Goal: Task Accomplishment & Management: Complete application form

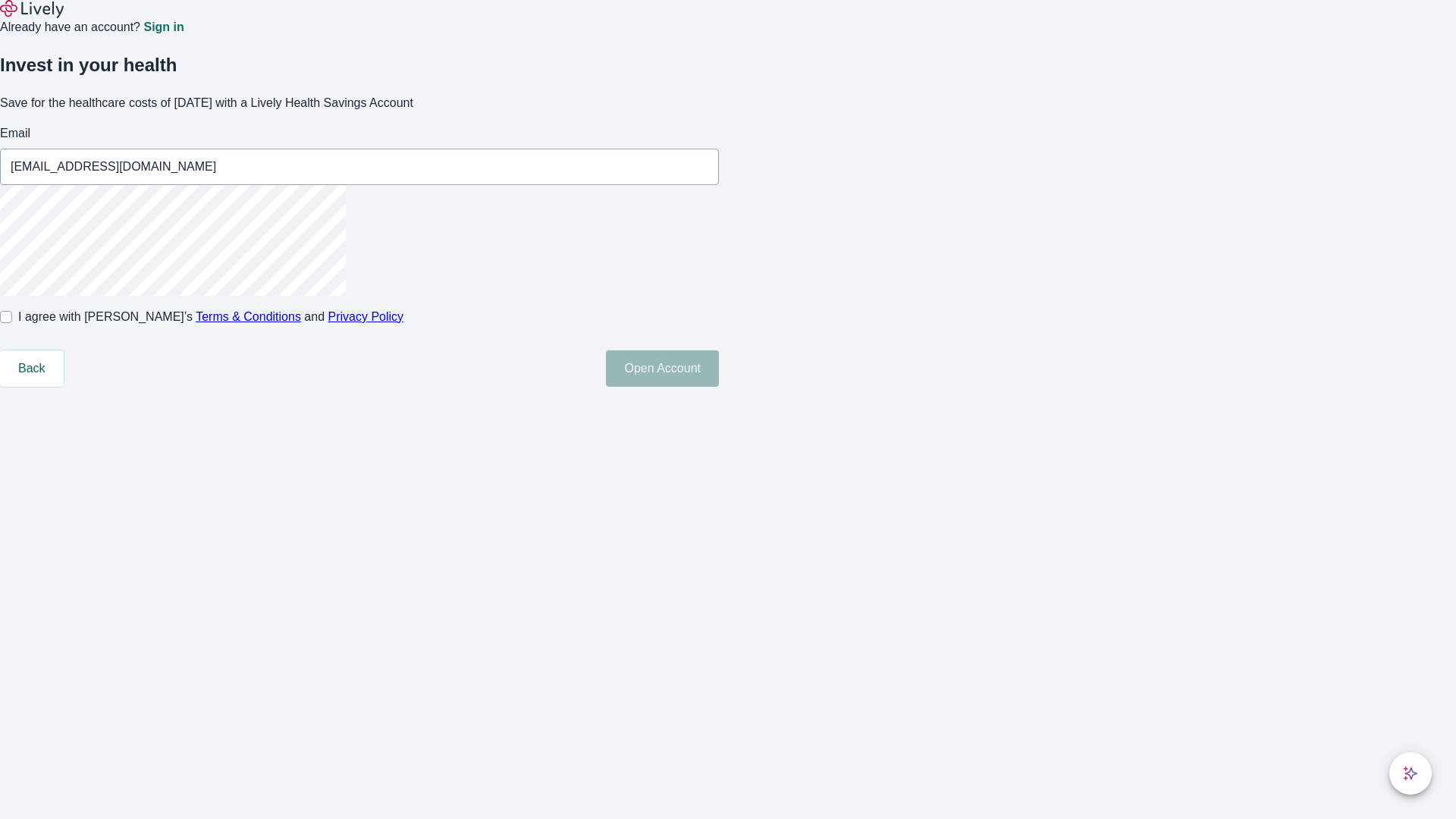
click at [12, 323] on input "I agree with Lively’s Terms & Conditions and Privacy Policy" at bounding box center [6, 316] width 12 height 12
checkbox input "true"
click at [719, 386] on button "Open Account" at bounding box center [663, 368] width 113 height 36
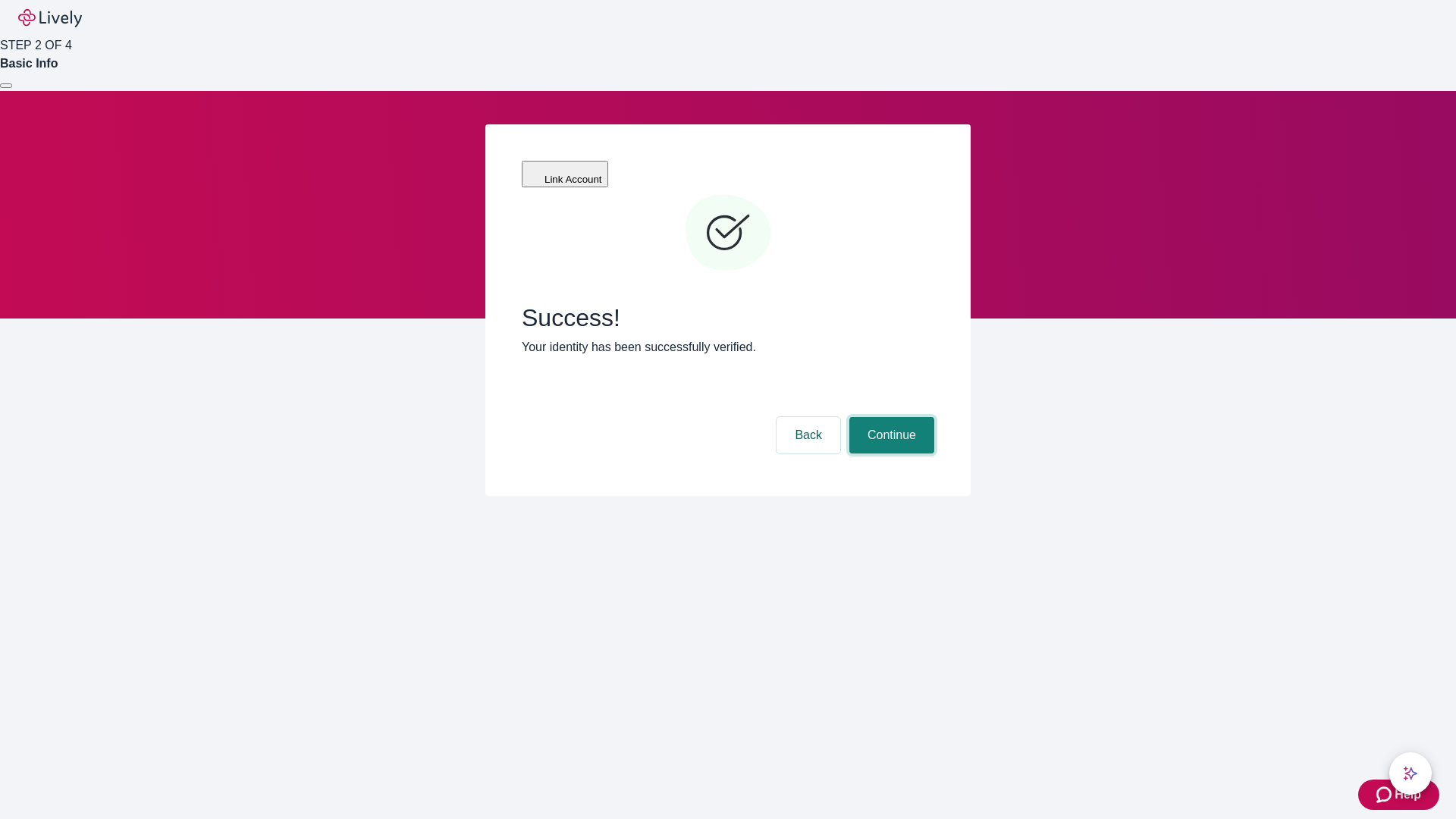
click at [890, 417] on button "Continue" at bounding box center [892, 435] width 85 height 36
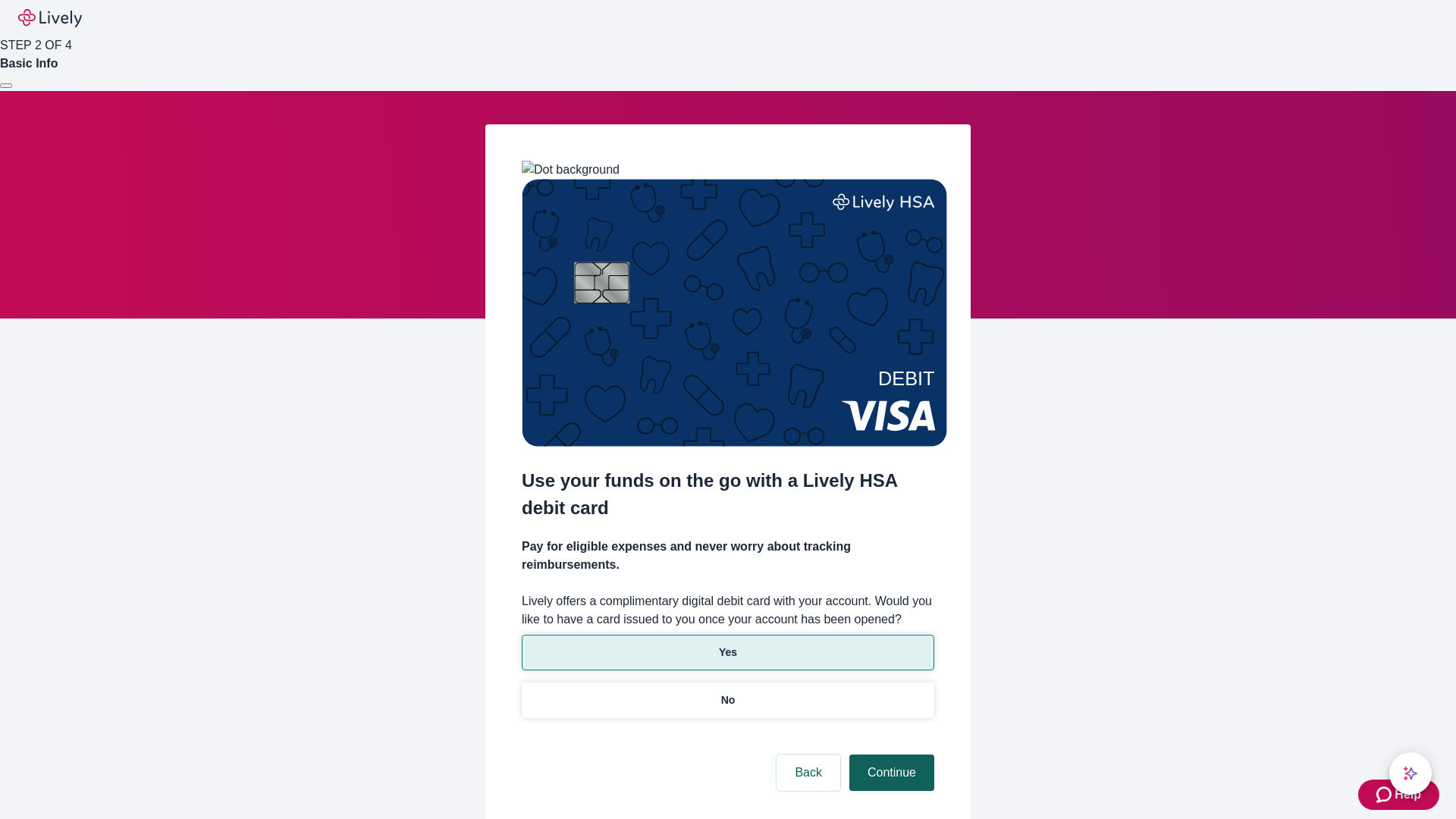
click at [727, 692] on p "No" at bounding box center [728, 700] width 14 height 16
click at [890, 755] on button "Continue" at bounding box center [892, 773] width 85 height 36
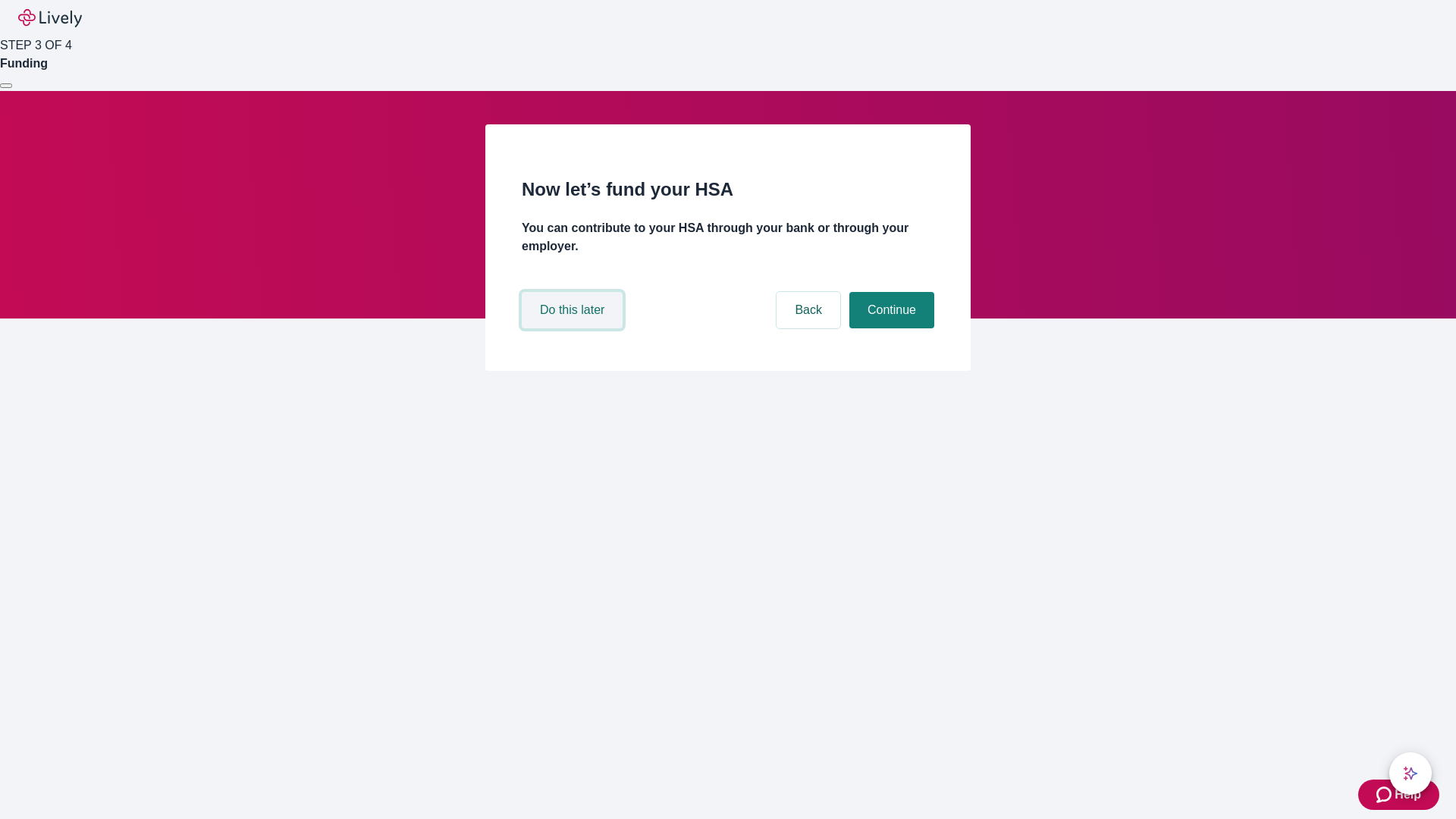
click at [575, 328] on button "Do this later" at bounding box center [572, 310] width 101 height 36
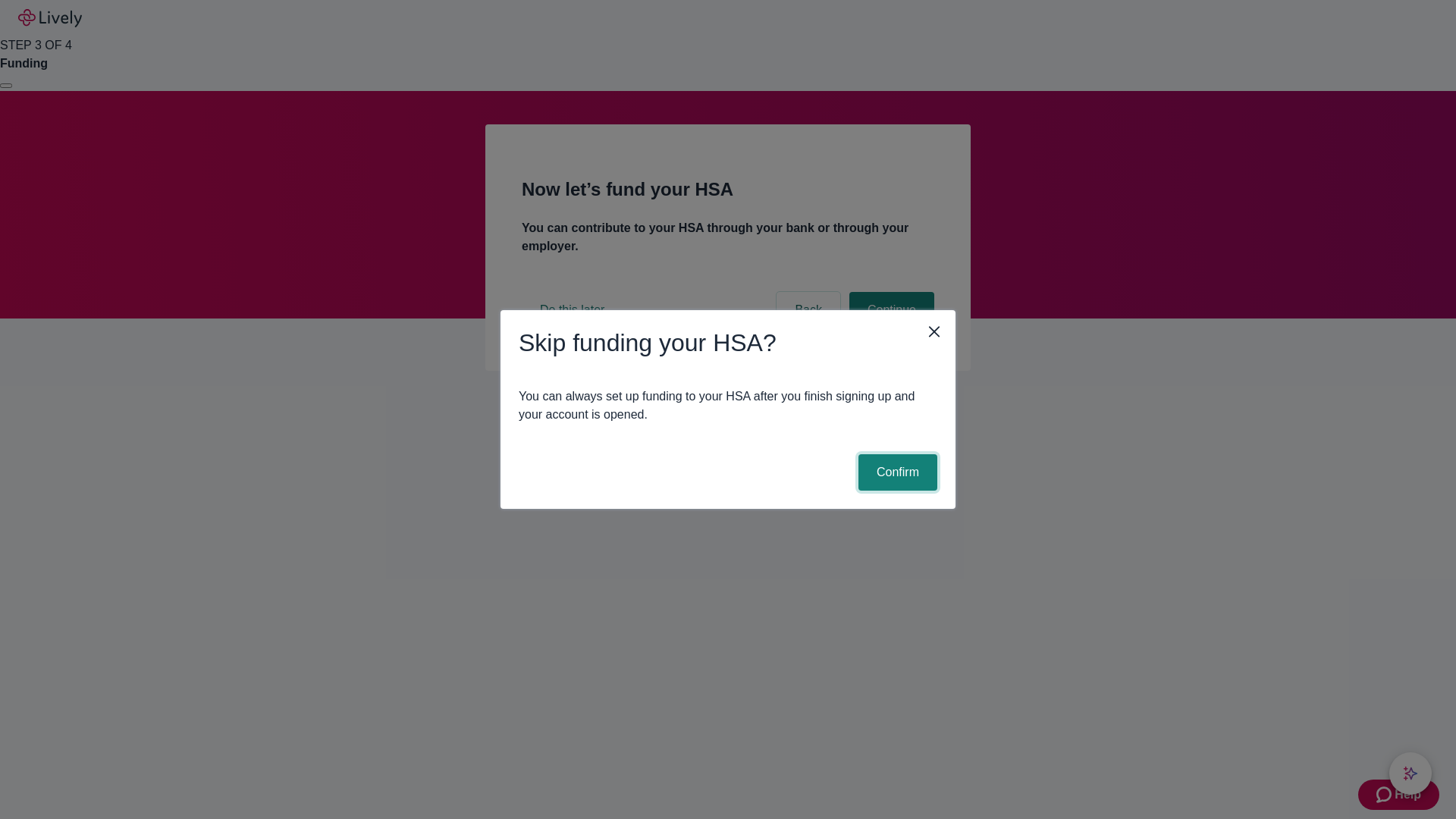
click at [896, 473] on button "Confirm" at bounding box center [898, 473] width 79 height 36
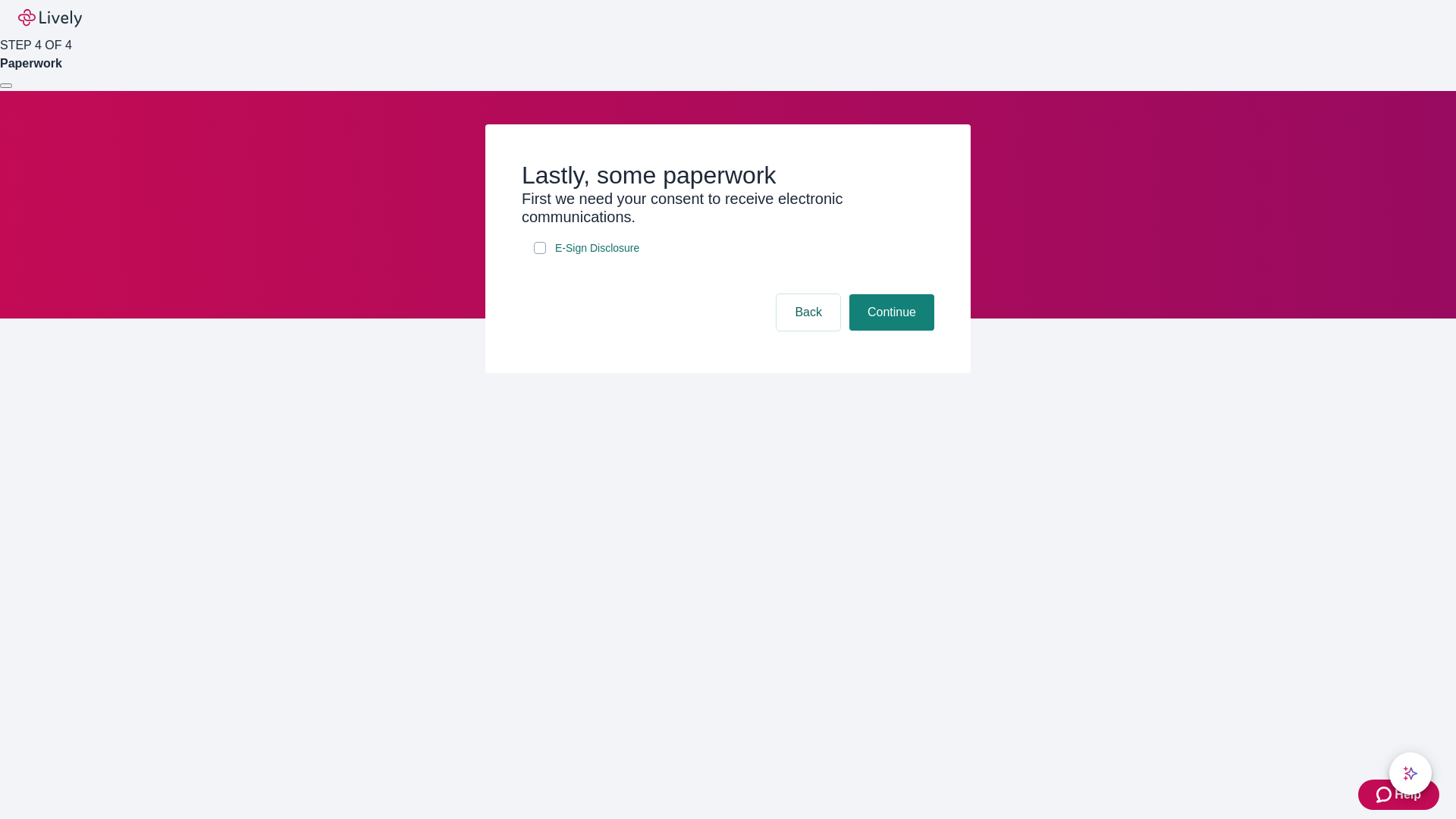
click at [540, 254] on input "E-Sign Disclosure" at bounding box center [540, 247] width 12 height 12
checkbox input "true"
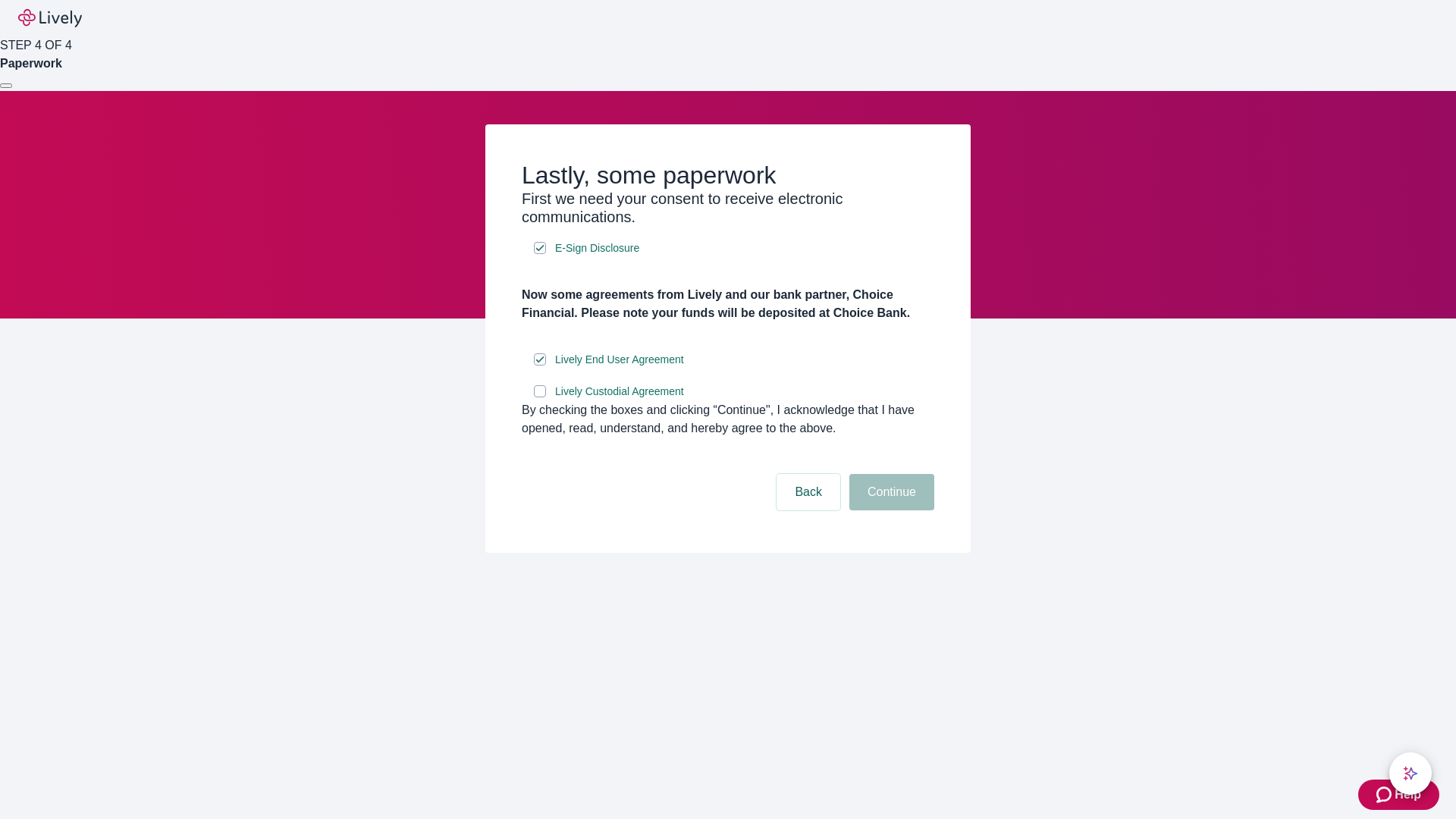
click at [540, 397] on input "Lively Custodial Agreement" at bounding box center [540, 391] width 12 height 12
checkbox input "true"
click at [890, 510] on button "Continue" at bounding box center [892, 492] width 85 height 36
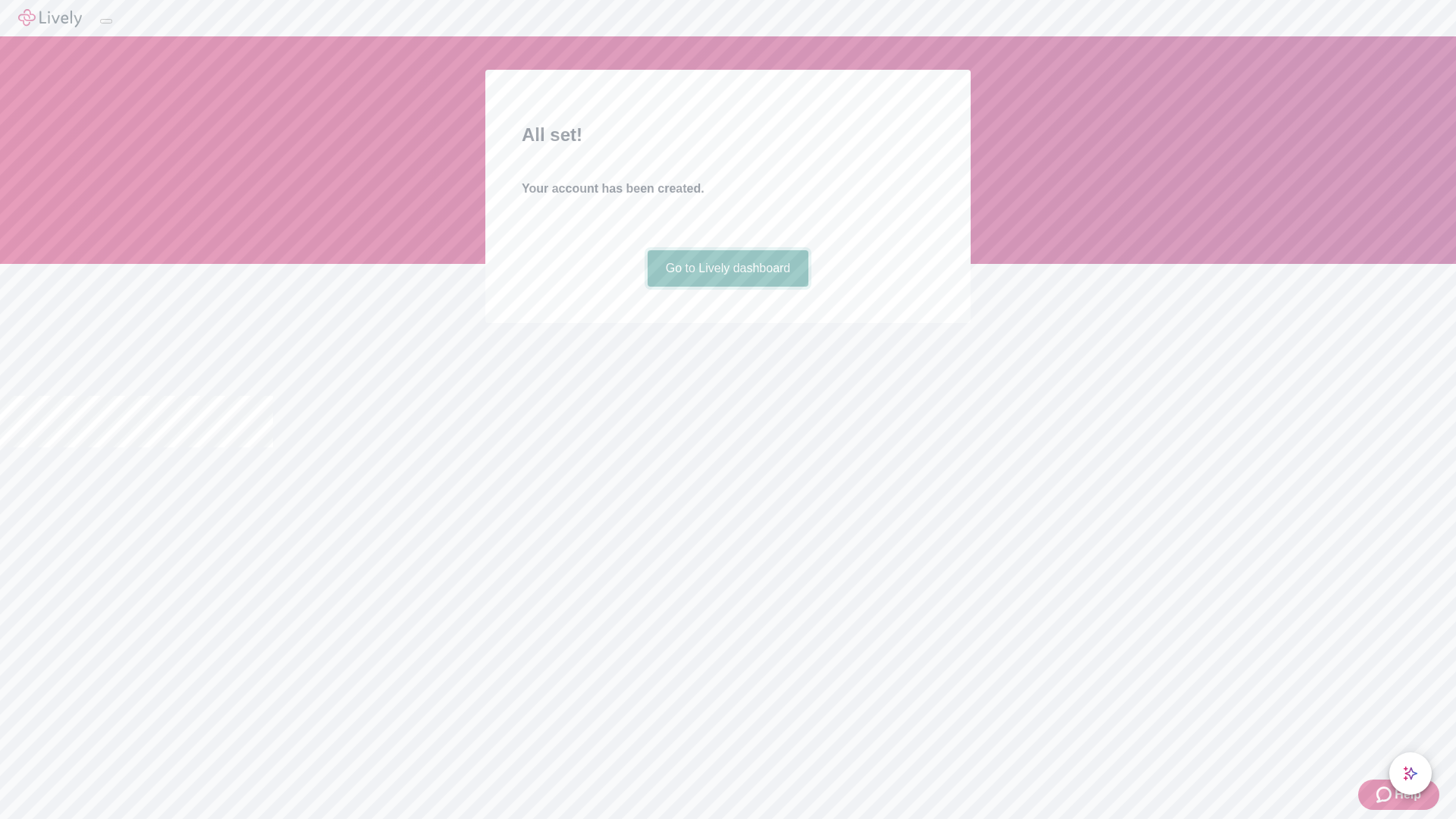
click at [727, 287] on link "Go to Lively dashboard" at bounding box center [728, 269] width 161 height 36
